Goal: Transaction & Acquisition: Purchase product/service

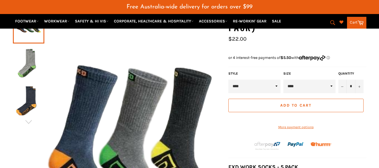
scroll to position [90, 0]
click at [298, 88] on select "****" at bounding box center [309, 85] width 52 height 13
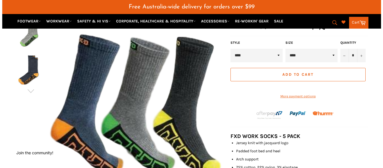
scroll to position [119, 0]
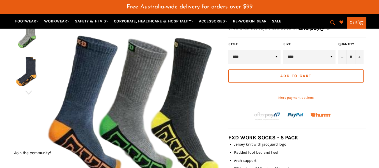
click at [289, 76] on span "Add to Cart" at bounding box center [295, 76] width 31 height 5
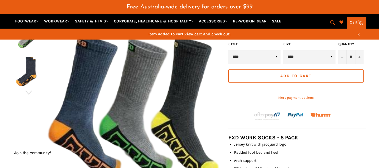
click at [358, 24] on icon at bounding box center [360, 22] width 6 height 6
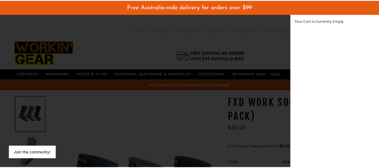
scroll to position [159, 9]
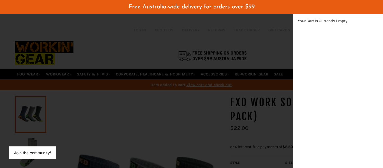
click at [285, 51] on div "modal" at bounding box center [191, 84] width 383 height 168
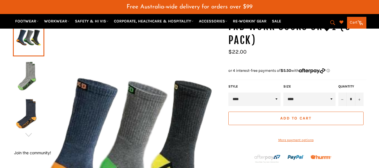
scroll to position [76, 0]
click at [258, 118] on button "Add to Cart" at bounding box center [295, 118] width 135 height 13
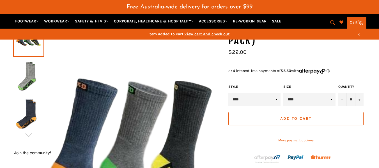
click at [354, 19] on link "Cart Cart" at bounding box center [356, 23] width 19 height 12
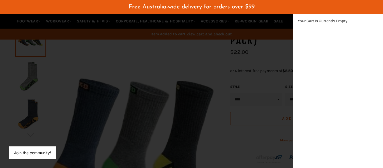
click at [279, 56] on div "modal" at bounding box center [191, 84] width 383 height 168
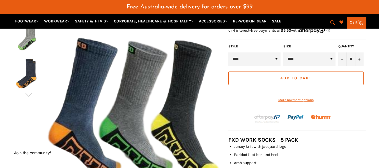
scroll to position [117, 0]
click at [361, 57] on button "+" at bounding box center [359, 58] width 8 height 13
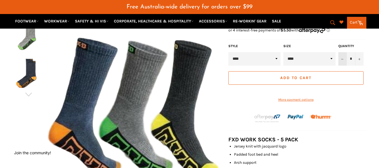
click at [345, 61] on button "−" at bounding box center [342, 58] width 8 height 13
type input "*"
click at [315, 77] on button "Add to Cart" at bounding box center [295, 77] width 135 height 13
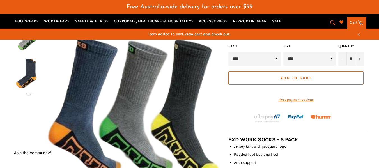
click at [193, 34] on span "View cart and check out" at bounding box center [206, 34] width 45 height 5
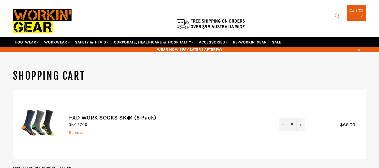
scroll to position [49, 0]
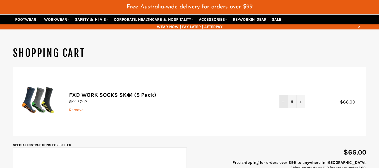
click at [284, 100] on button "−" at bounding box center [283, 101] width 8 height 13
click at [280, 106] on button "−" at bounding box center [283, 101] width 8 height 13
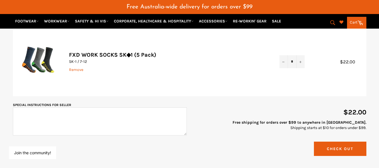
scroll to position [92, 0]
